Goal: Task Accomplishment & Management: Complete application form

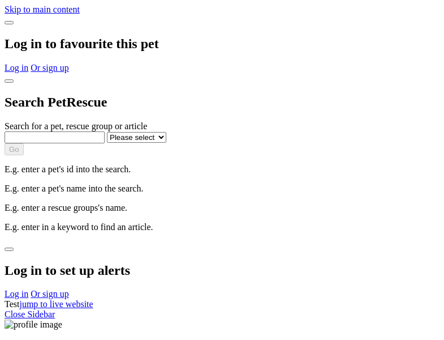
select select
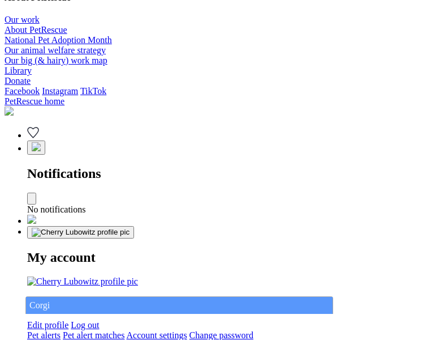
type input "Corgi"
select select "844268919"
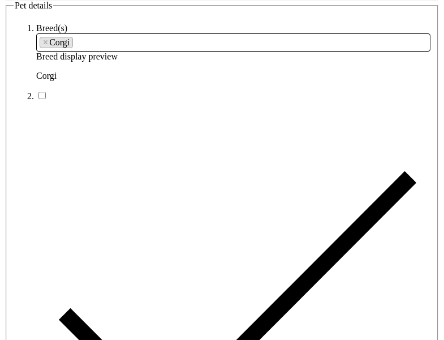
type input "Brentwood Central22, Western Australia, 2350"
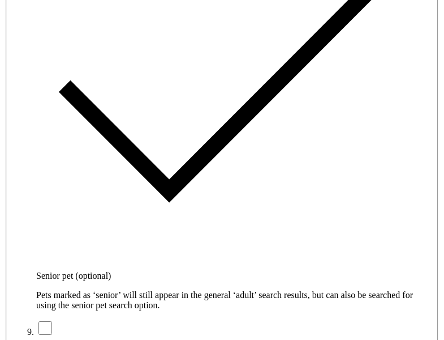
type input "14FEO934M45O193"
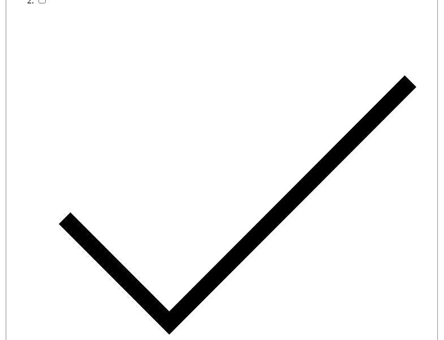
radio input "true"
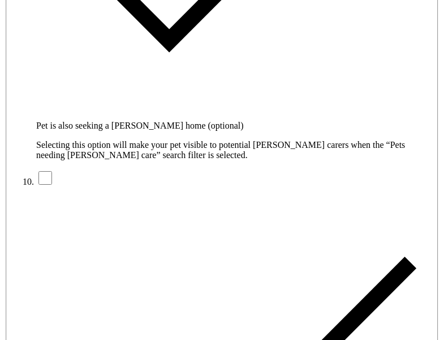
type input "Please wait..."
